Goal: Transaction & Acquisition: Book appointment/travel/reservation

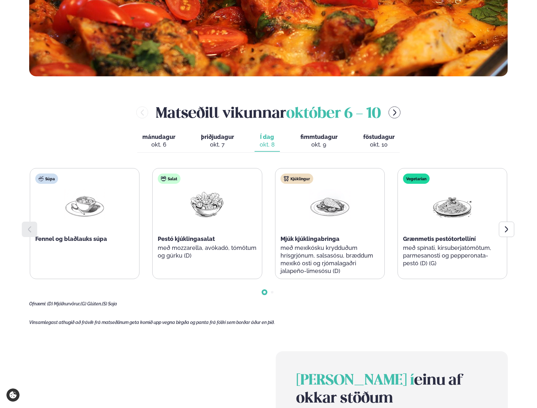
scroll to position [282, 0]
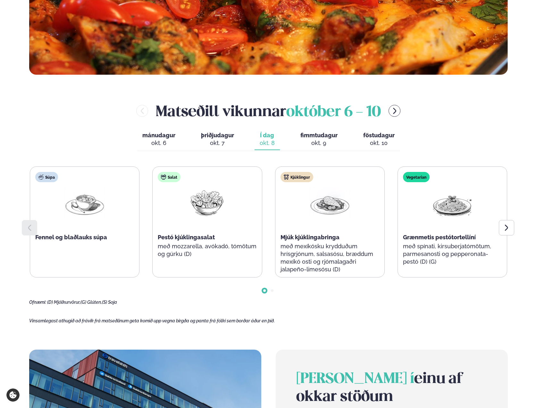
click at [311, 137] on span "fimmtudagur" at bounding box center [318, 135] width 37 height 7
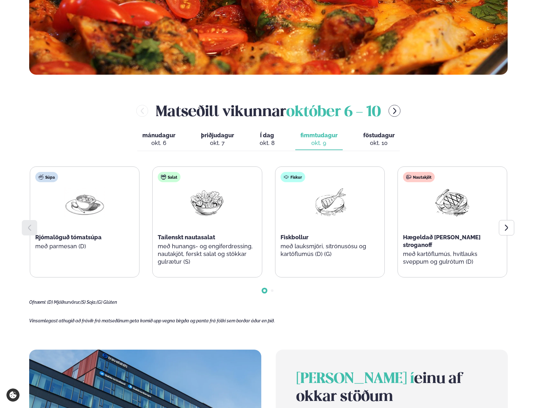
click at [364, 139] on button "föstudagur fös. [DATE]" at bounding box center [379, 139] width 42 height 21
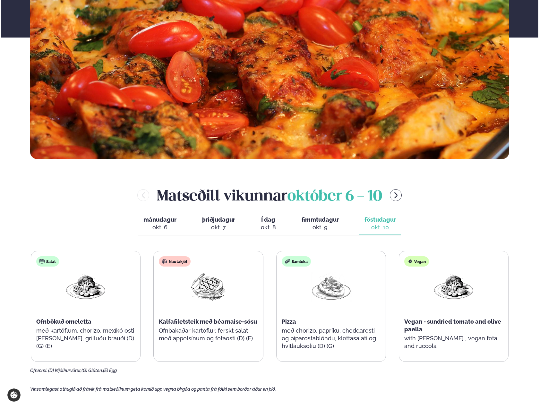
scroll to position [0, 0]
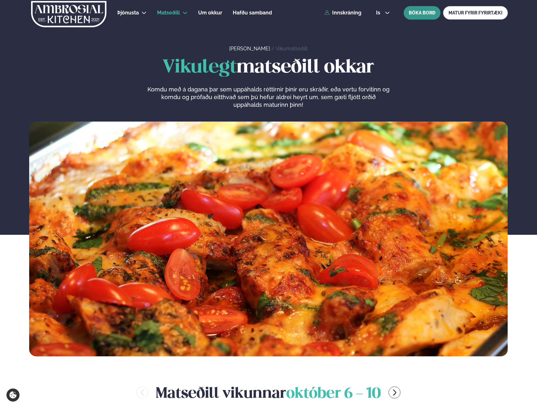
click at [416, 17] on button "BÓKA BORÐ" at bounding box center [422, 12] width 37 height 13
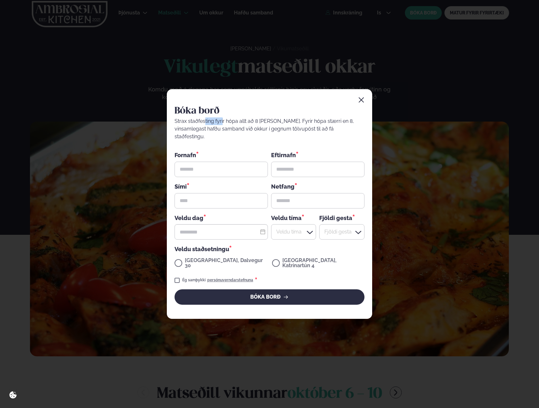
drag, startPoint x: 204, startPoint y: 128, endPoint x: 223, endPoint y: 127, distance: 18.6
click at [223, 127] on div "Strax staðfesting fyrir hópa allt að 8 [PERSON_NAME]. Fyrir hópa stærri en 8, v…" at bounding box center [269, 128] width 190 height 23
drag, startPoint x: 239, startPoint y: 127, endPoint x: 274, endPoint y: 129, distance: 34.7
click at [274, 129] on div "Strax staðfesting fyrir hópa allt að 8 [PERSON_NAME]. Fyrir hópa stærri en 8, v…" at bounding box center [269, 128] width 190 height 23
drag, startPoint x: 217, startPoint y: 134, endPoint x: 249, endPoint y: 135, distance: 32.4
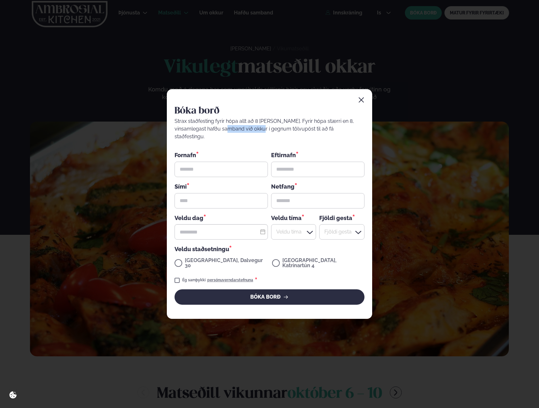
click at [249, 135] on div "Strax staðfesting fyrir hópa allt að 8 [PERSON_NAME]. Fyrir hópa stærri en 8, v…" at bounding box center [269, 128] width 190 height 23
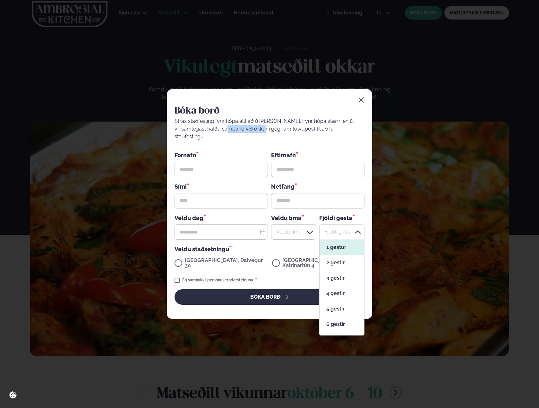
click at [335, 227] on div at bounding box center [341, 231] width 45 height 15
click at [265, 245] on div "Veldu staðsetningu *" at bounding box center [269, 249] width 190 height 8
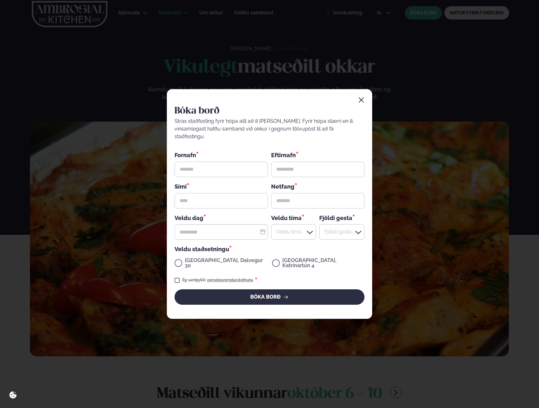
click at [262, 230] on icon at bounding box center [262, 232] width 4 height 5
click at [208, 173] on div "8" at bounding box center [204, 175] width 10 height 6
click at [215, 175] on div "9" at bounding box center [214, 175] width 10 height 6
type input "**********"
click at [290, 232] on div at bounding box center [293, 231] width 45 height 15
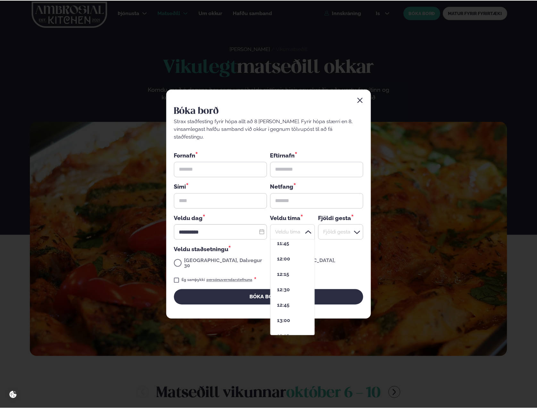
scroll to position [74, 0]
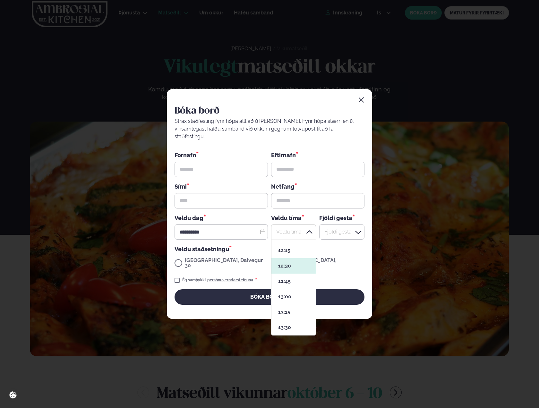
click at [334, 258] on div "[STREET_ADDRESS]" at bounding box center [269, 264] width 190 height 12
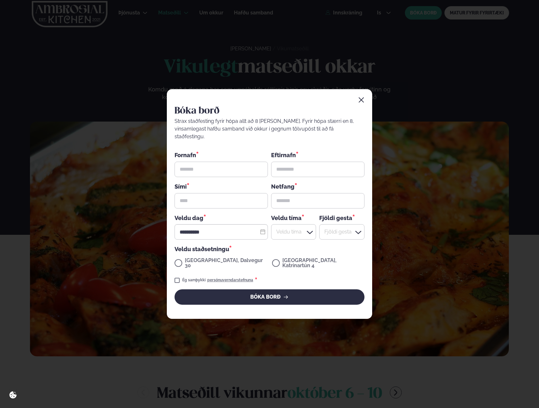
click at [145, 193] on div "**********" at bounding box center [269, 204] width 539 height 408
